Goal: Information Seeking & Learning: Learn about a topic

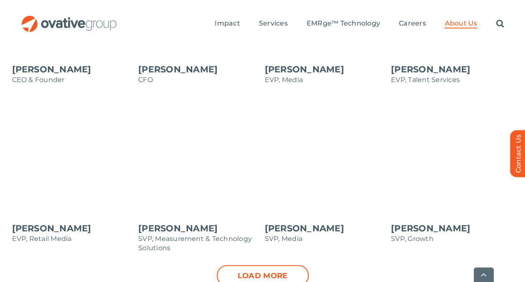
scroll to position [1002, 0]
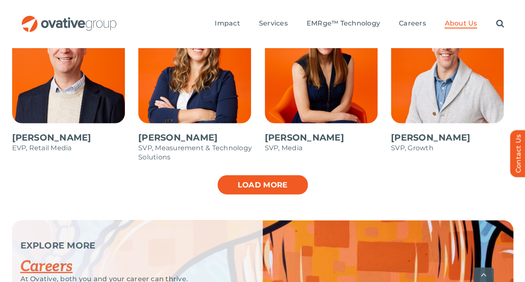
click at [266, 174] on link "Load more" at bounding box center [263, 184] width 92 height 21
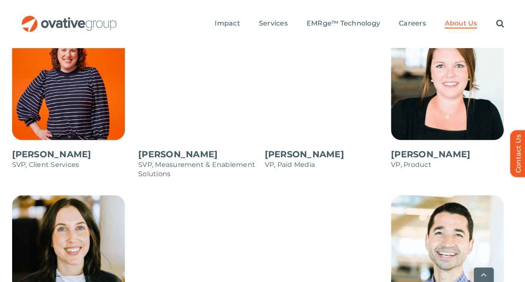
scroll to position [1253, 0]
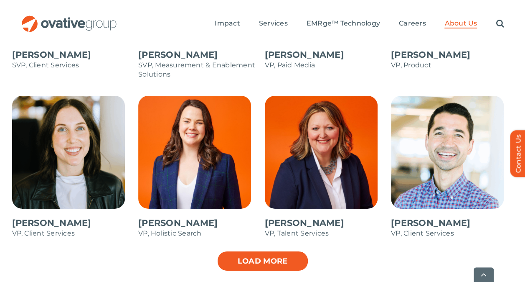
click at [266, 250] on link "Load more" at bounding box center [263, 260] width 92 height 21
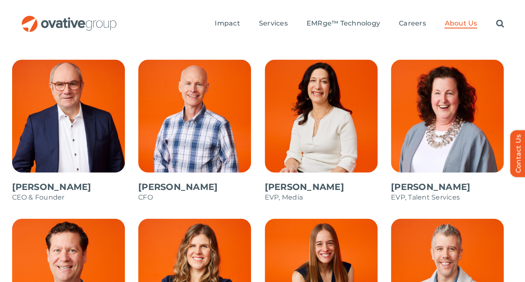
scroll to position [794, 0]
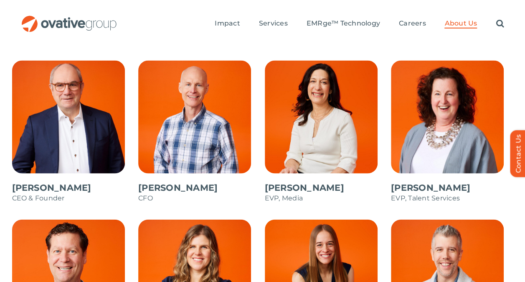
click at [190, 119] on span at bounding box center [199, 136] width 122 height 150
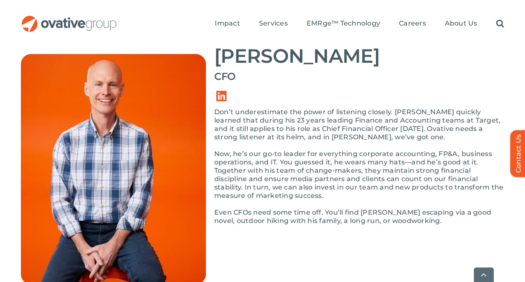
scroll to position [125, 0]
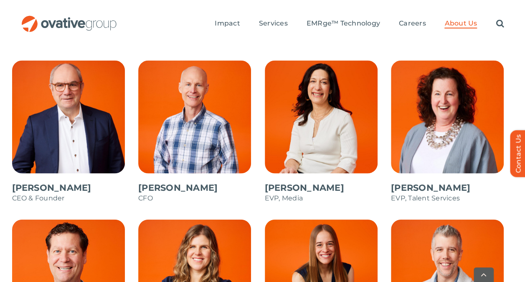
click at [76, 112] on span at bounding box center [73, 136] width 122 height 150
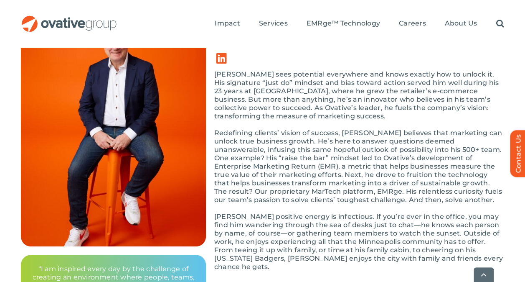
scroll to position [167, 0]
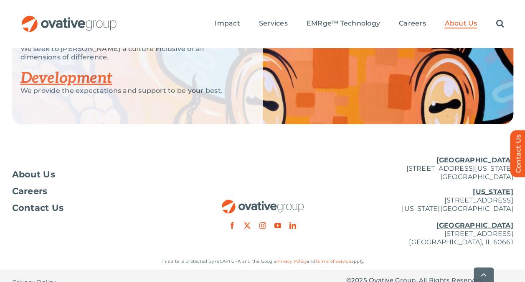
scroll to position [1266, 0]
